Goal: Task Accomplishment & Management: Manage account settings

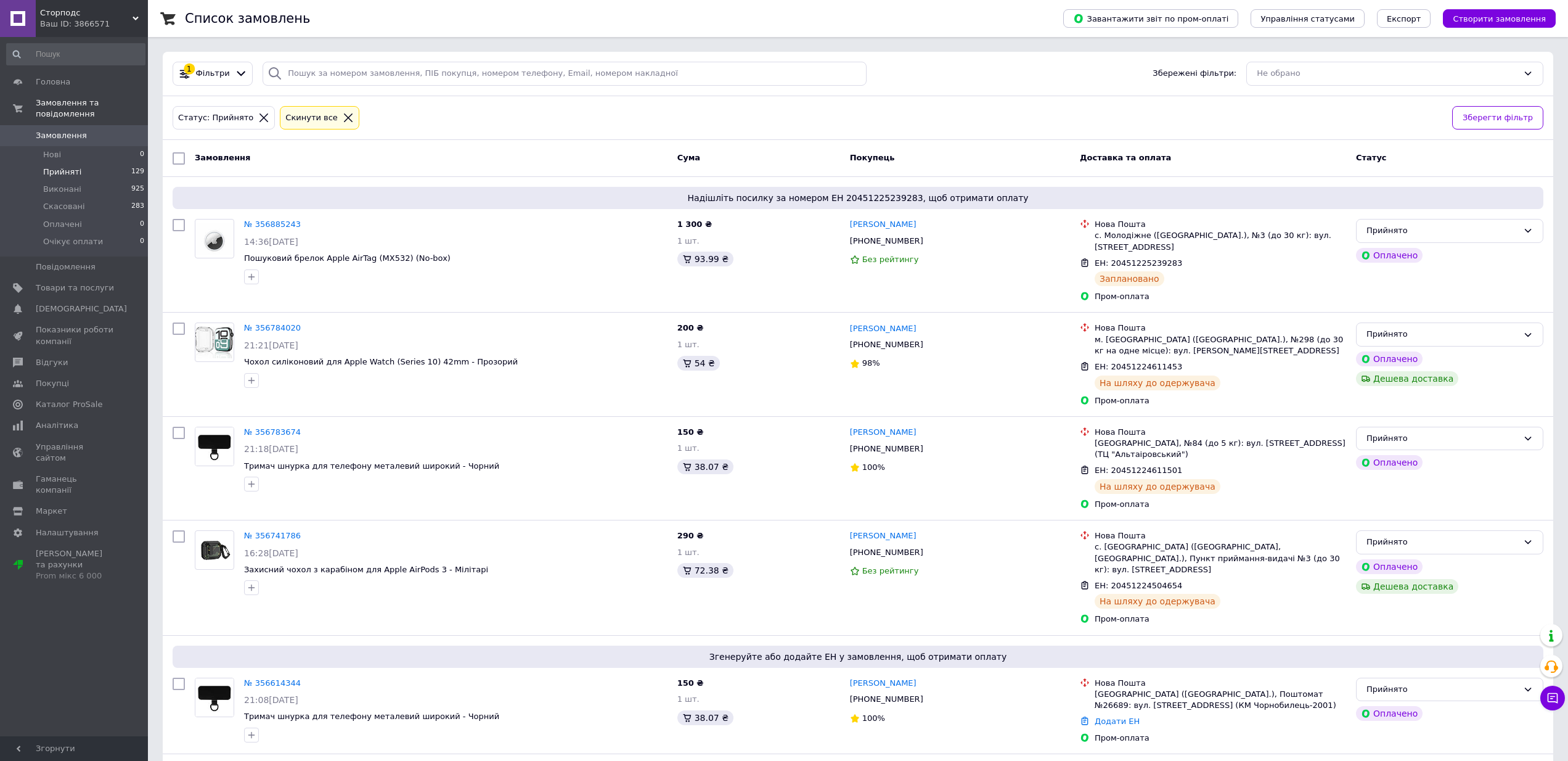
click at [62, 173] on span "Прийняті" at bounding box center [62, 172] width 38 height 11
click at [90, 308] on span "[DEMOGRAPHIC_DATA]" at bounding box center [75, 309] width 78 height 11
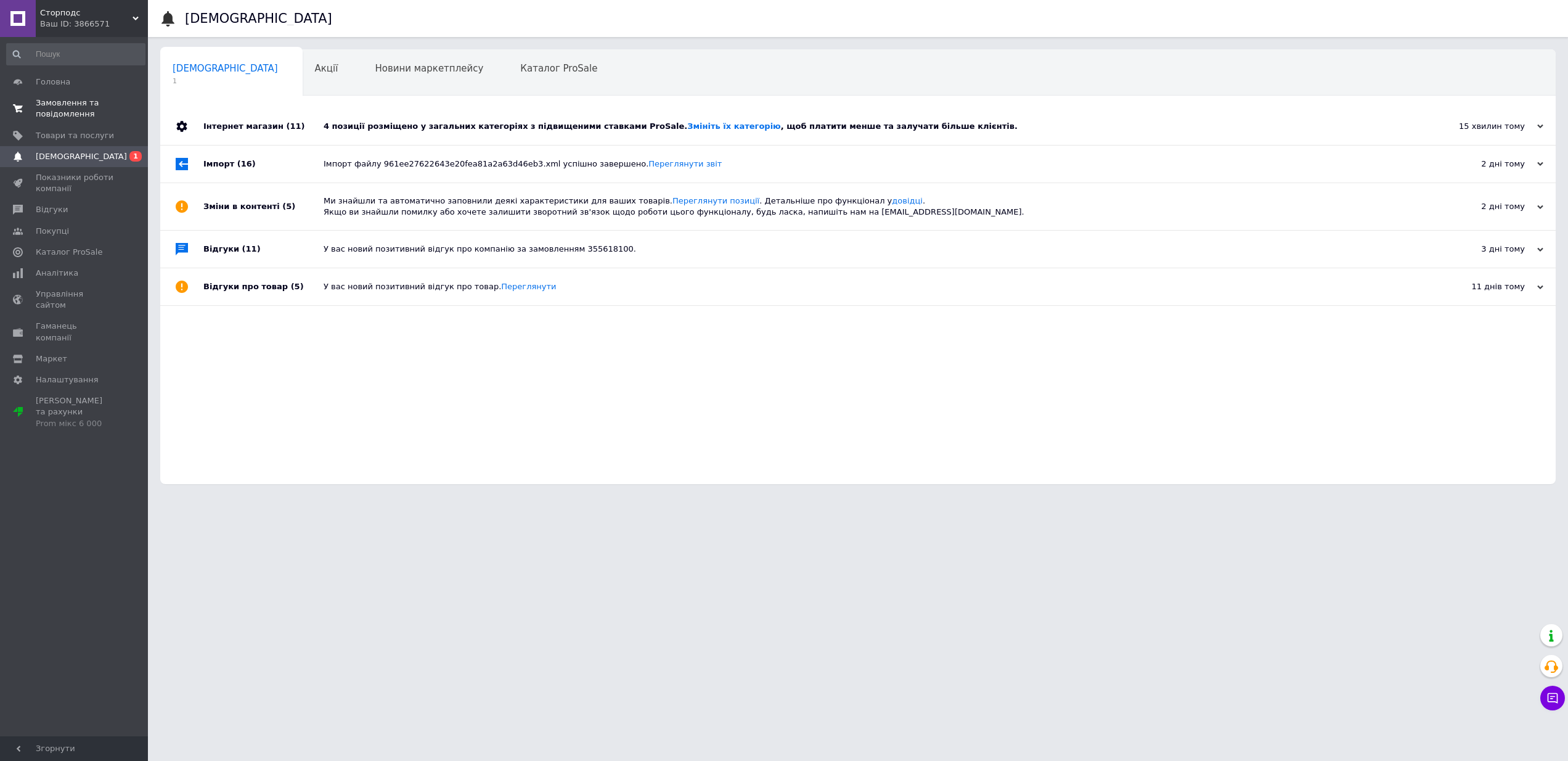
click at [61, 103] on span "Замовлення та повідомлення" at bounding box center [75, 108] width 78 height 22
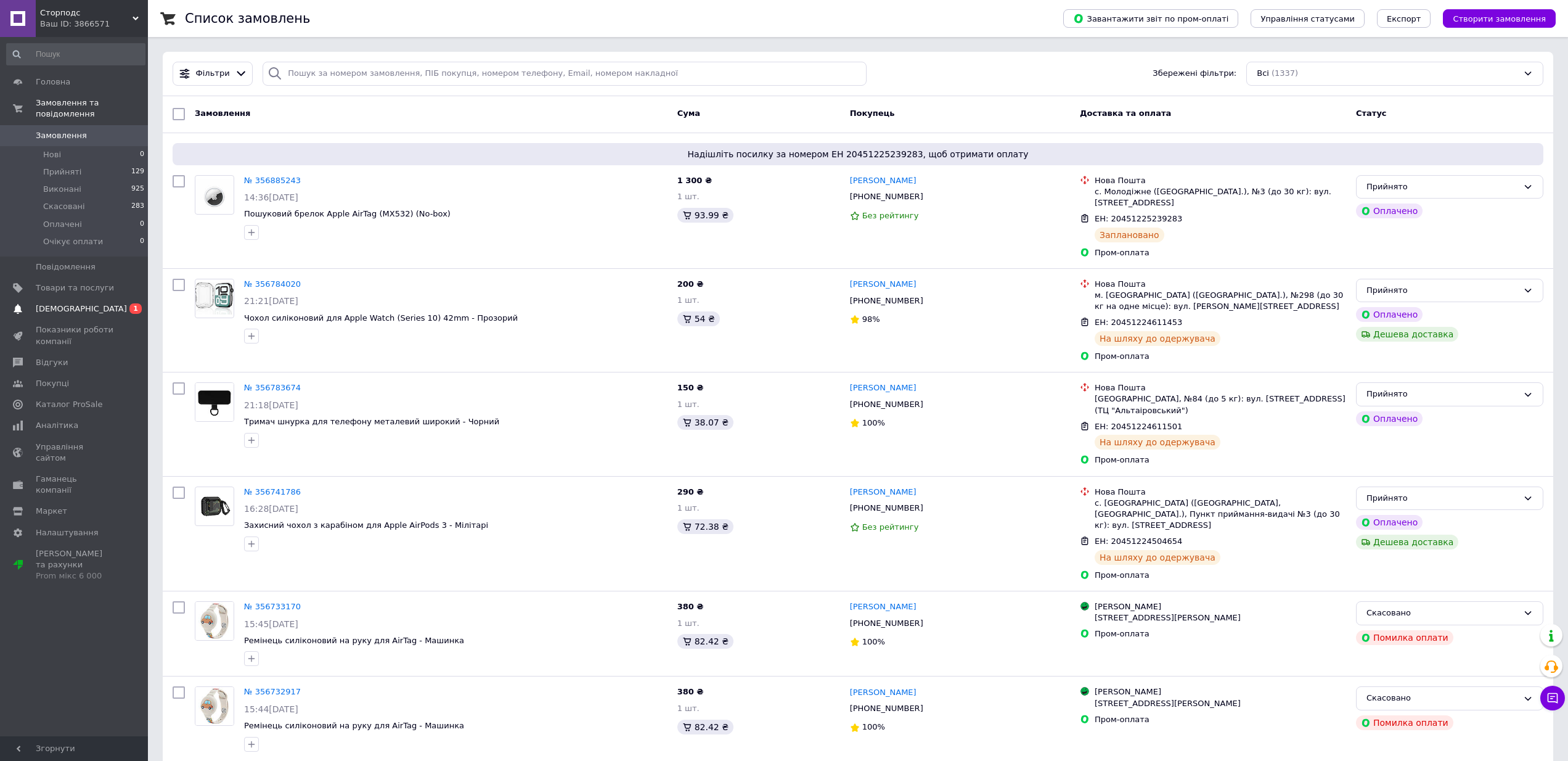
click at [74, 300] on link "Сповіщення 0 1" at bounding box center [76, 309] width 151 height 21
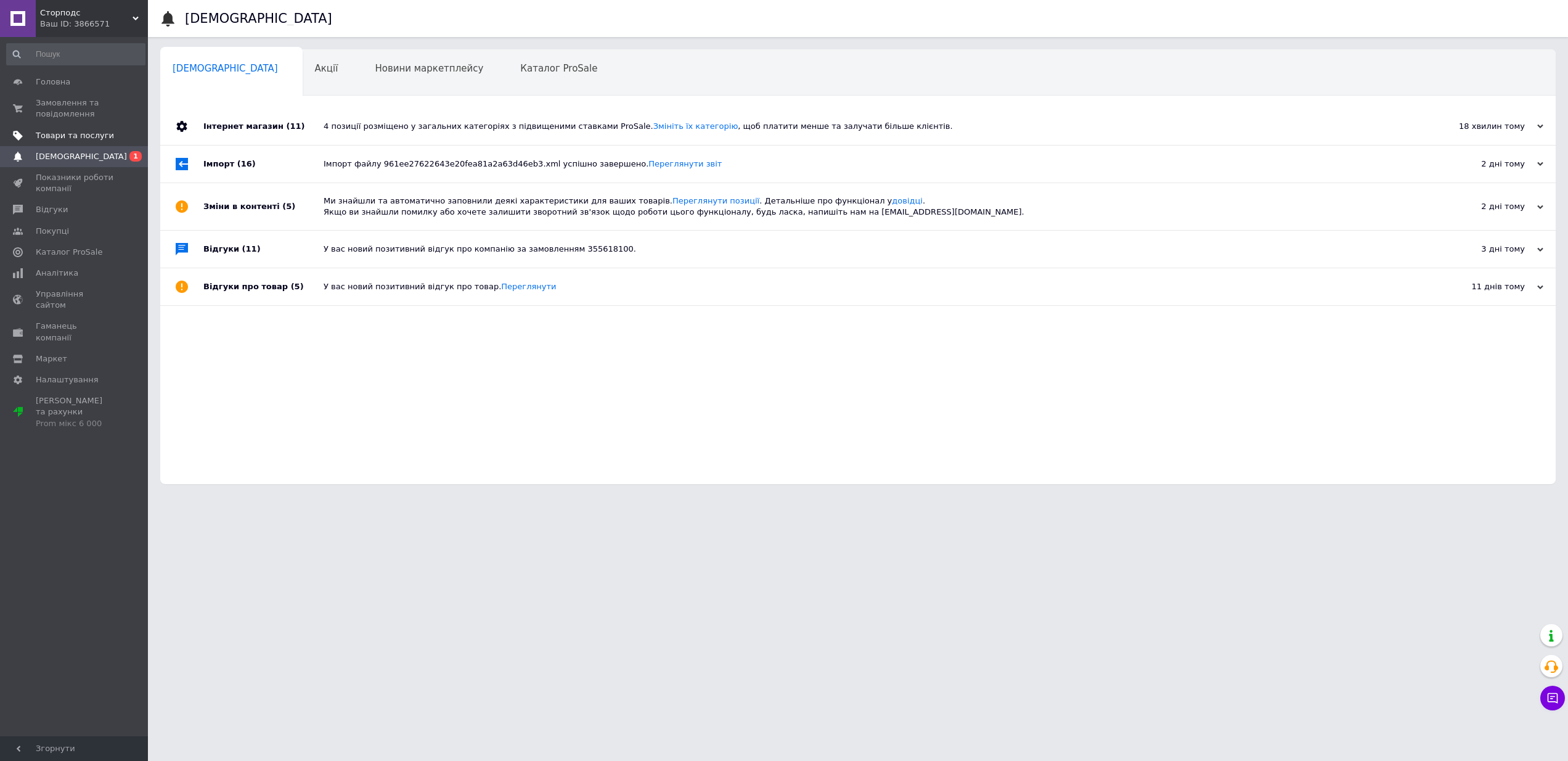
click at [62, 132] on span "Товари та послуги" at bounding box center [75, 136] width 78 height 11
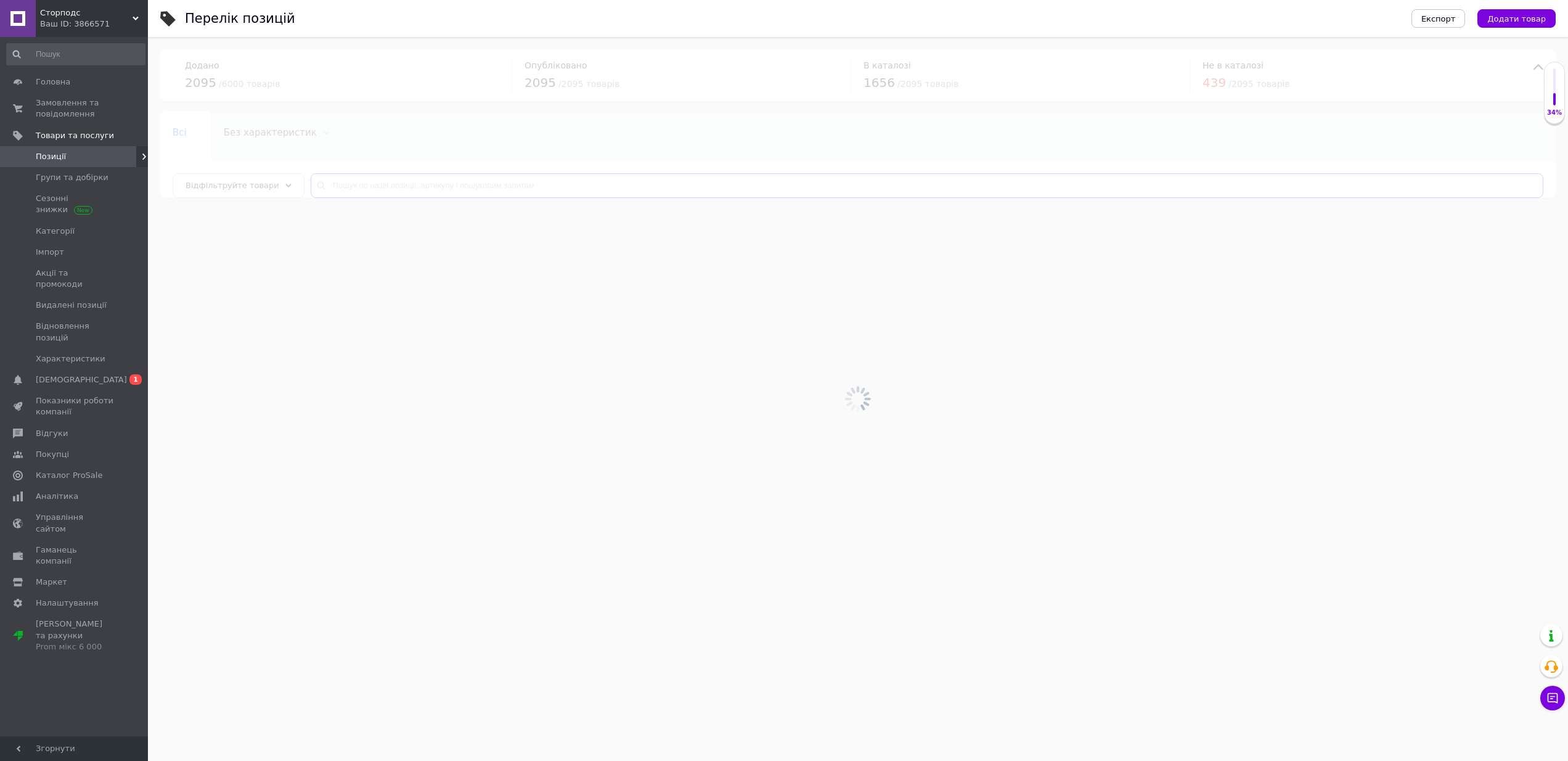
click at [426, 186] on input "text" at bounding box center [927, 186] width 1233 height 24
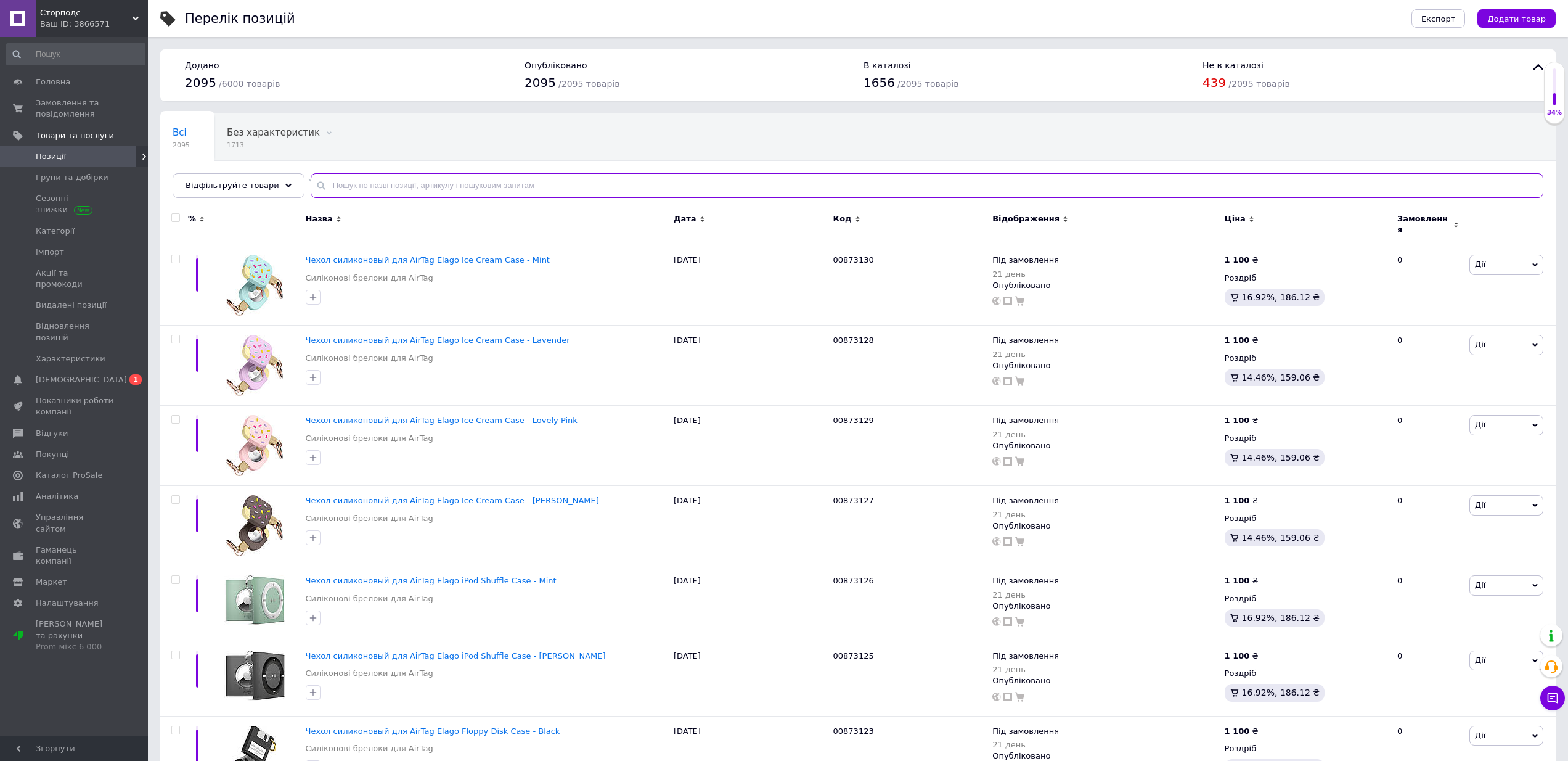
paste input "858670699452"
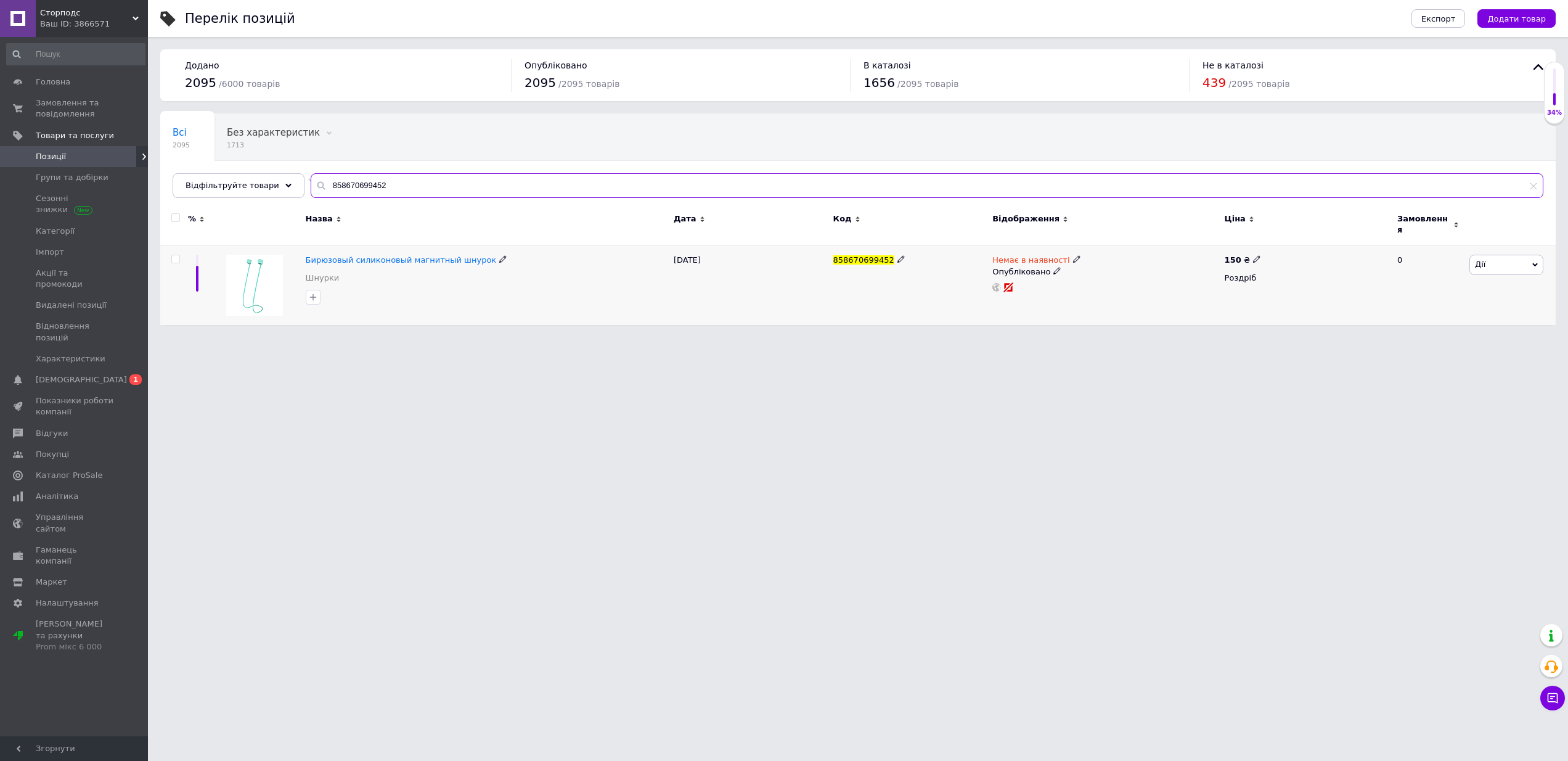
type input "858670699452"
click at [1073, 256] on icon at bounding box center [1077, 259] width 7 height 7
click at [1126, 296] on li "Готово до відправки" at bounding box center [1146, 304] width 117 height 17
click at [1040, 337] on html "Сторподс Ваш ID: 3866571 Сайт Сторподс Кабінет покупця Перевірити стан системи …" at bounding box center [784, 168] width 1568 height 337
click at [80, 103] on span "Замовлення та повідомлення" at bounding box center [75, 108] width 78 height 22
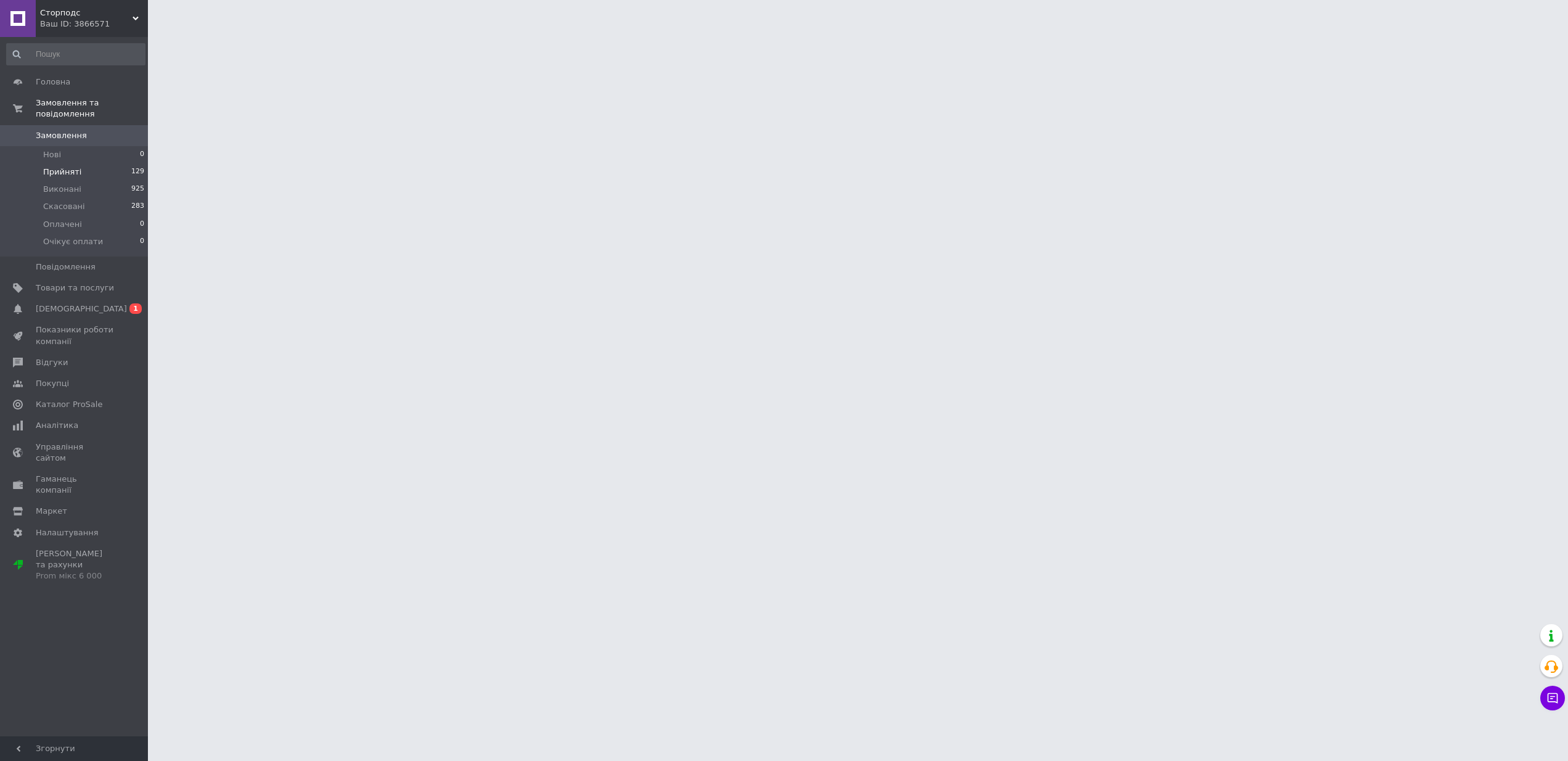
click at [71, 169] on span "Прийняті" at bounding box center [62, 172] width 38 height 11
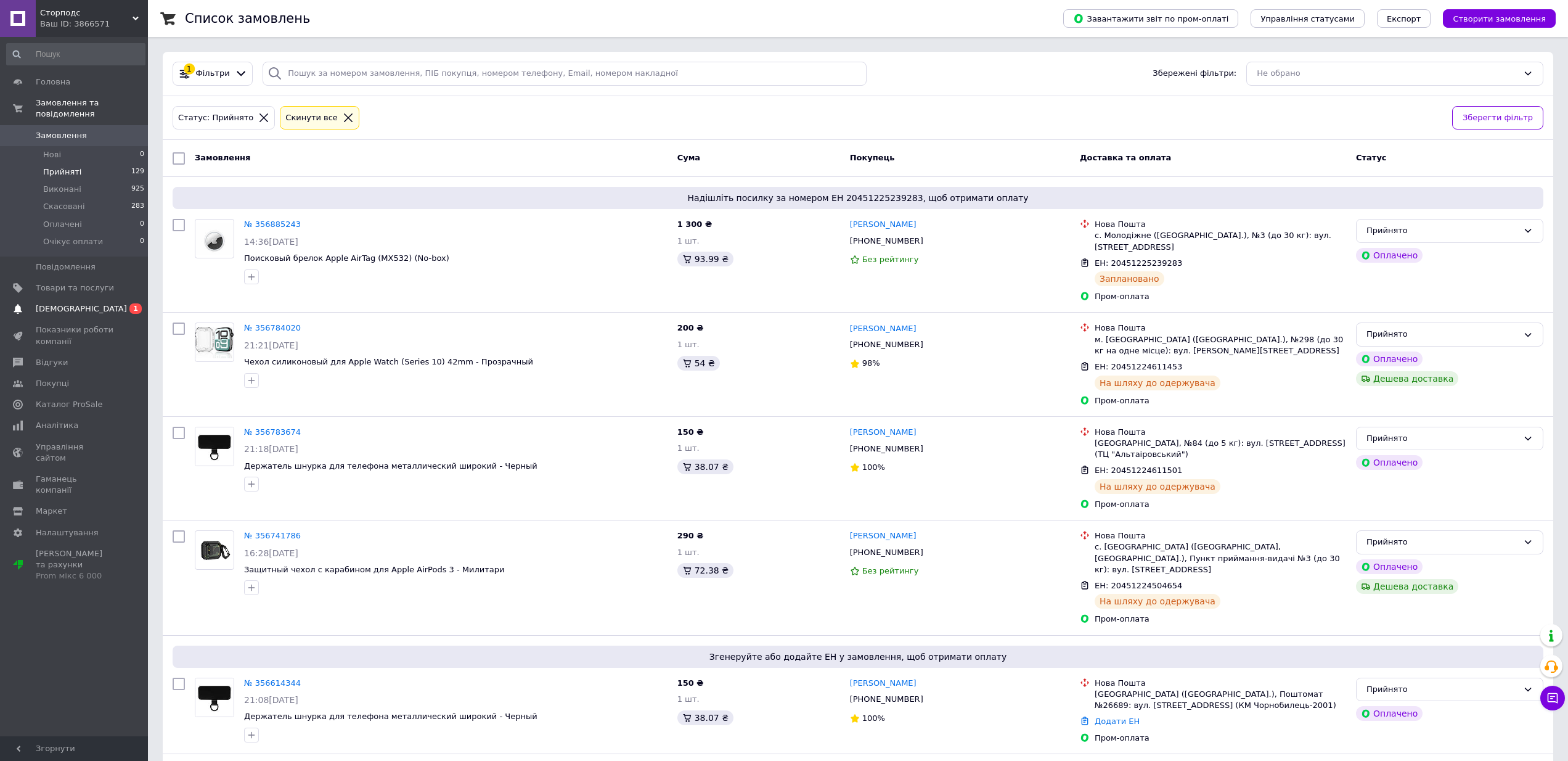
click at [73, 306] on span "[DEMOGRAPHIC_DATA]" at bounding box center [81, 309] width 91 height 11
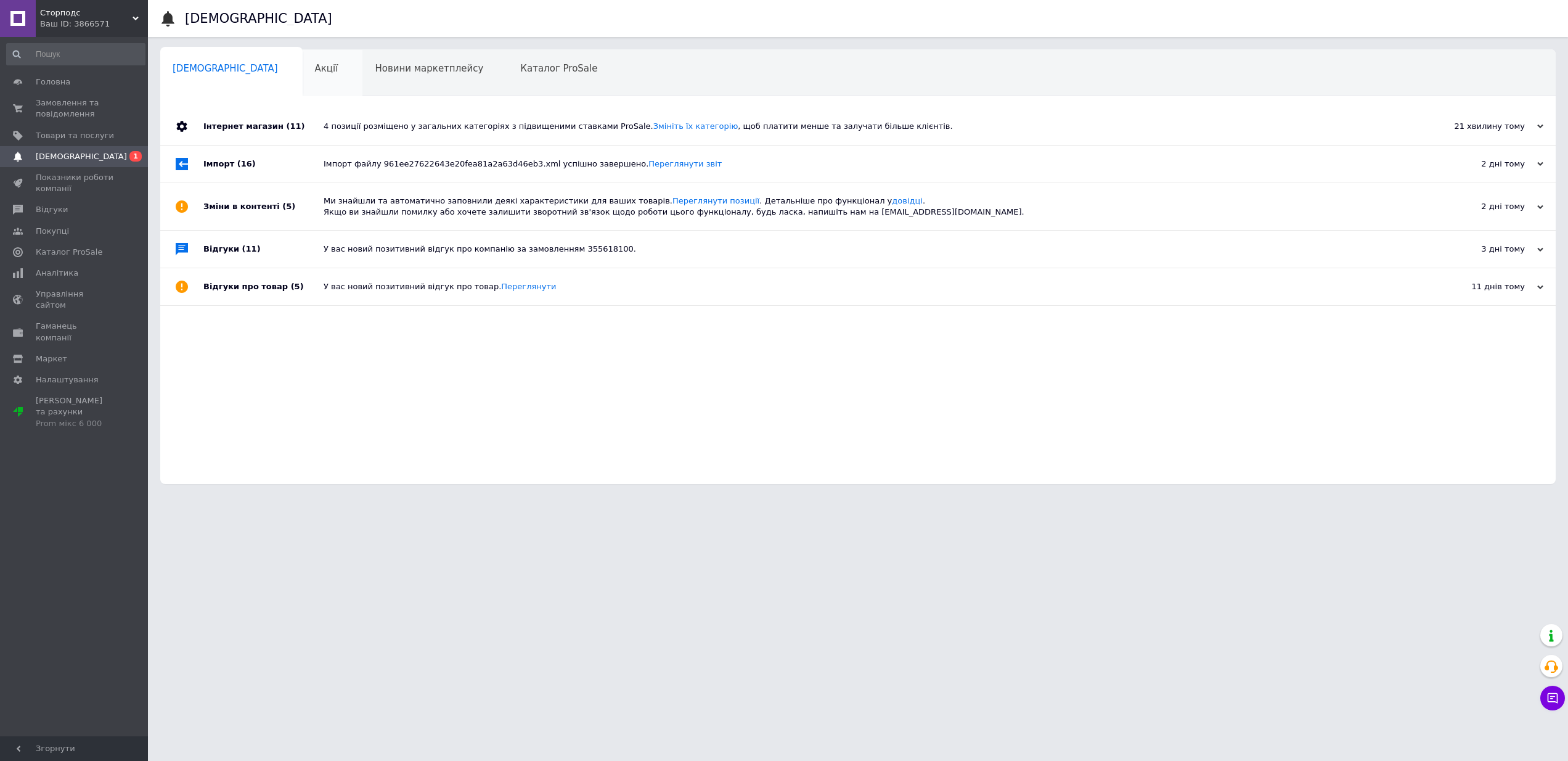
click at [315, 68] on span "Акції" at bounding box center [326, 68] width 24 height 11
